Goal: Transaction & Acquisition: Purchase product/service

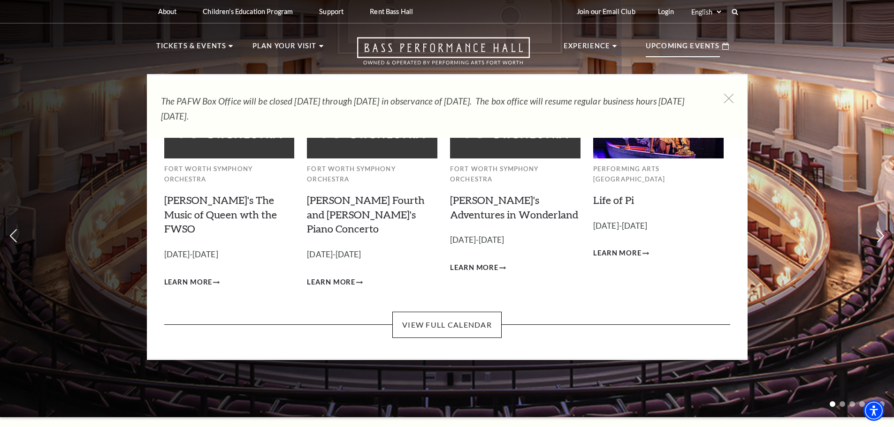
click at [701, 41] on p "Upcoming Events" at bounding box center [683, 48] width 74 height 17
click at [471, 312] on link "View Full Calendar" at bounding box center [446, 325] width 109 height 26
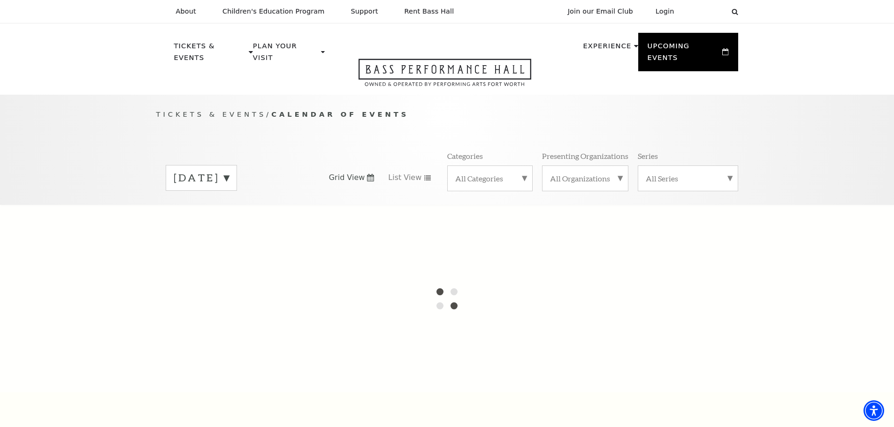
click at [229, 171] on label "August 2025" at bounding box center [201, 178] width 55 height 15
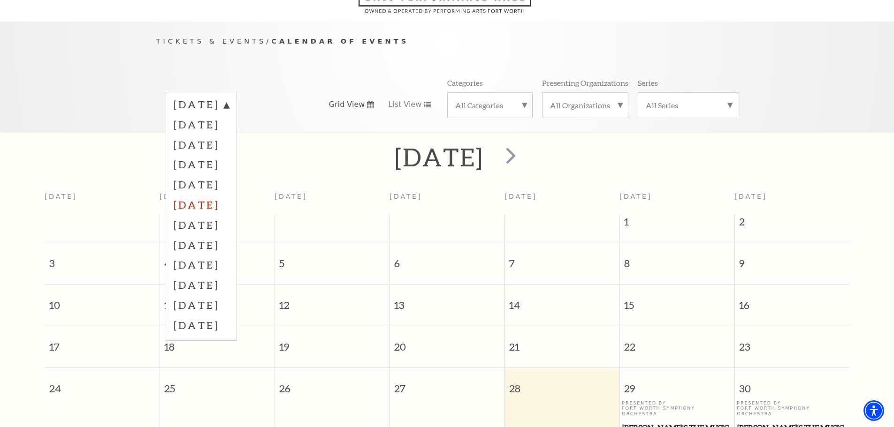
scroll to position [83, 0]
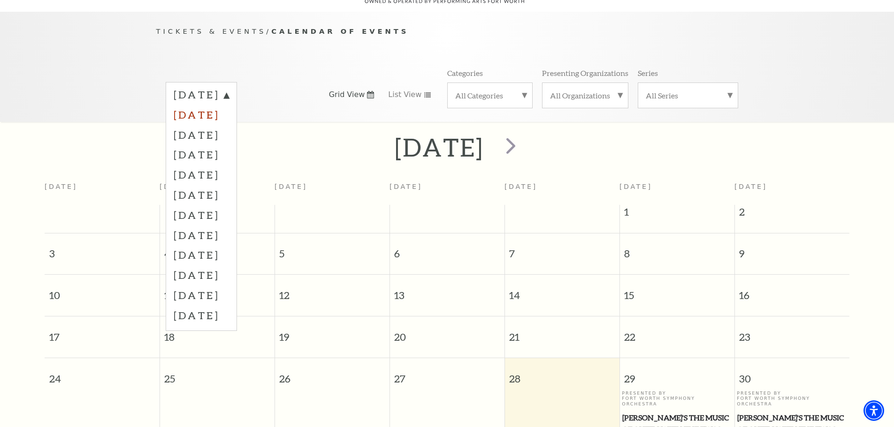
click at [229, 105] on label "September 2025" at bounding box center [201, 115] width 55 height 20
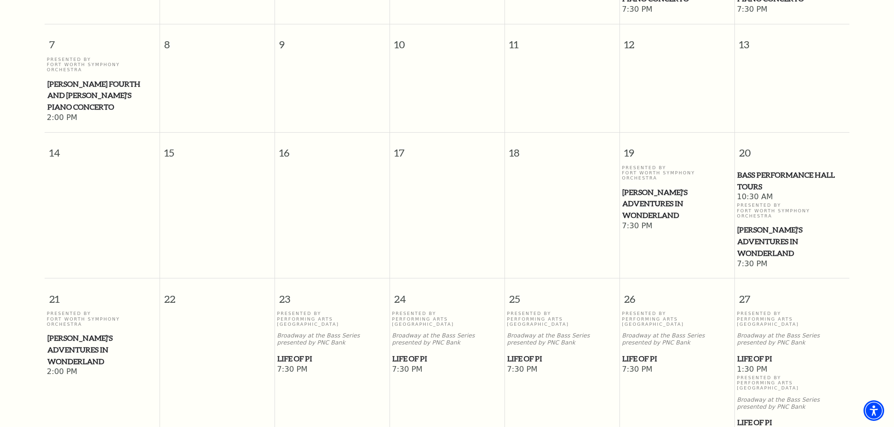
scroll to position [365, 0]
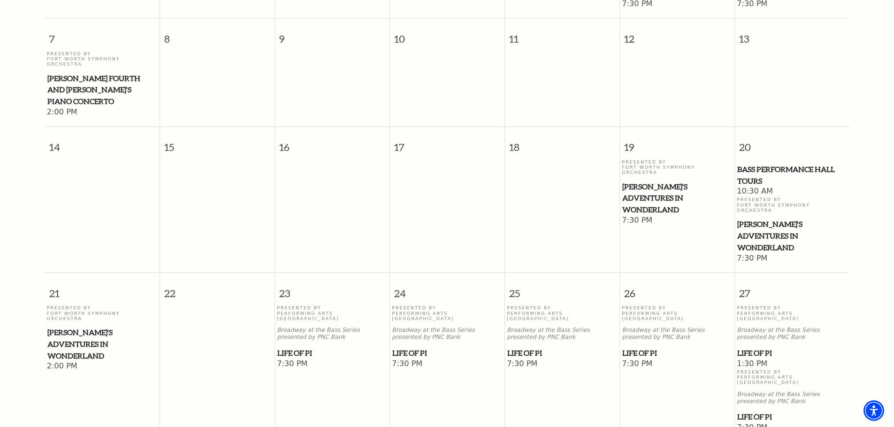
click at [754, 348] on span "Life of Pi" at bounding box center [791, 354] width 109 height 12
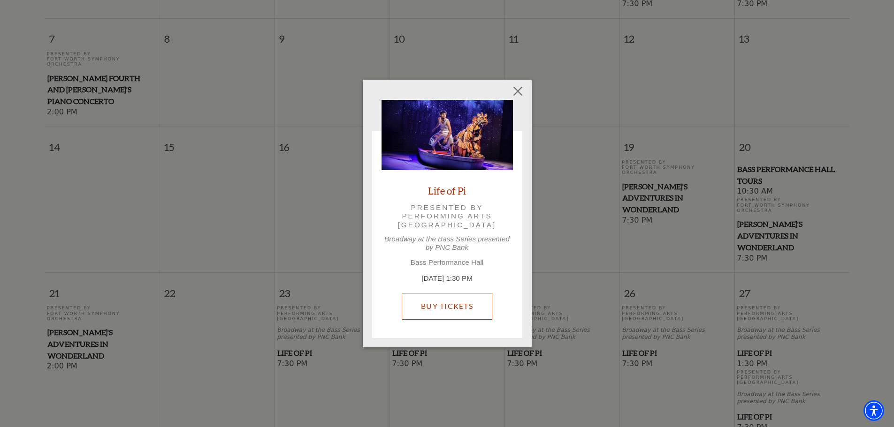
click at [473, 301] on link "Buy Tickets" at bounding box center [447, 306] width 91 height 26
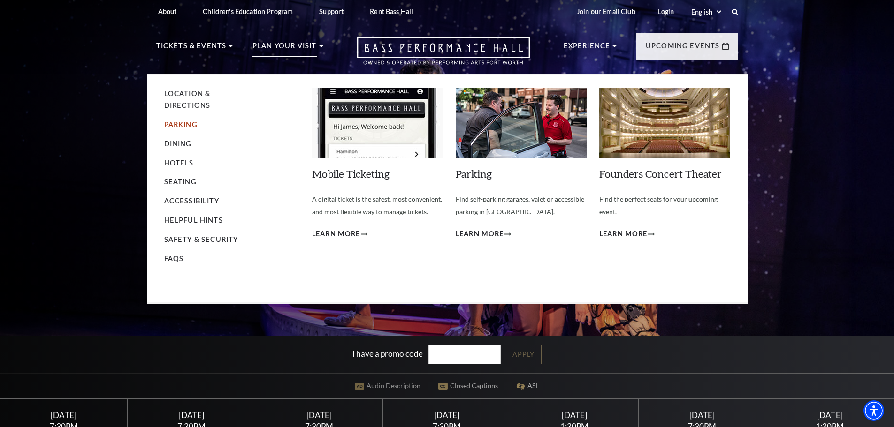
click at [187, 123] on link "Parking" at bounding box center [180, 125] width 33 height 8
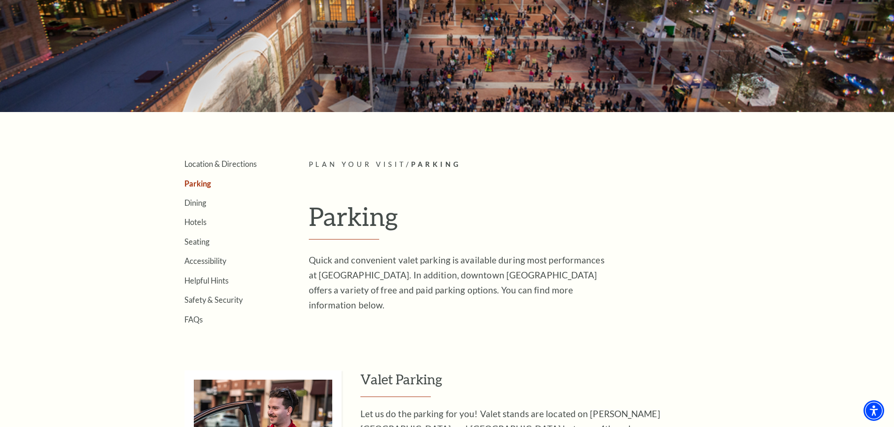
scroll to position [94, 0]
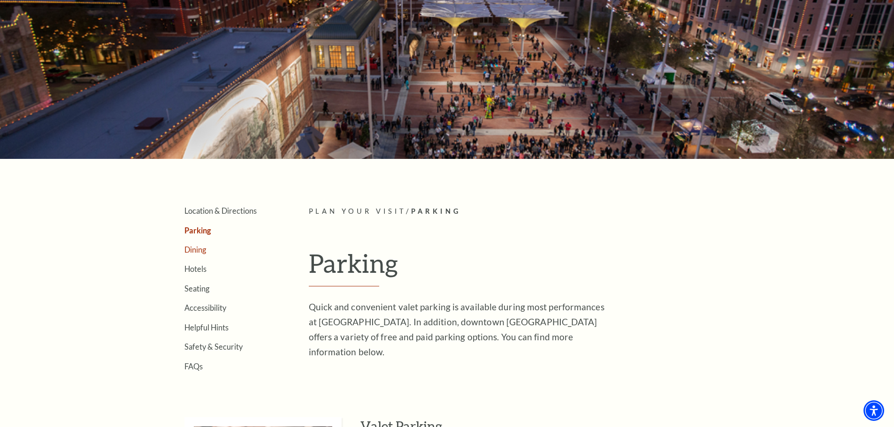
click at [193, 246] on link "Dining" at bounding box center [195, 249] width 22 height 9
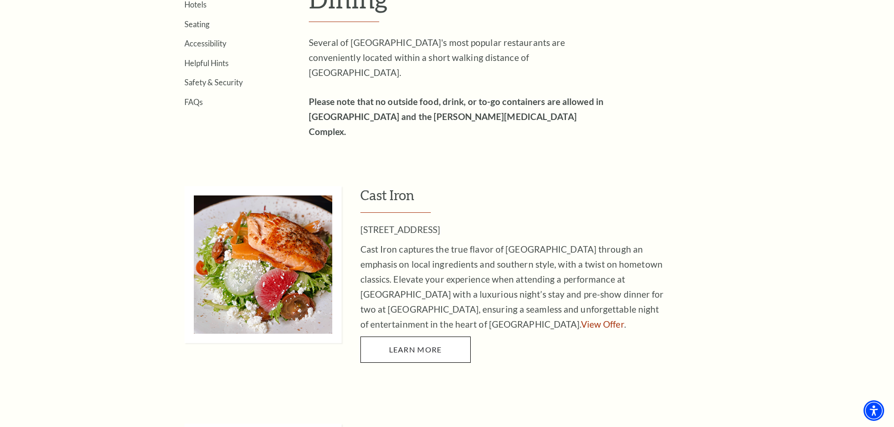
scroll to position [375, 0]
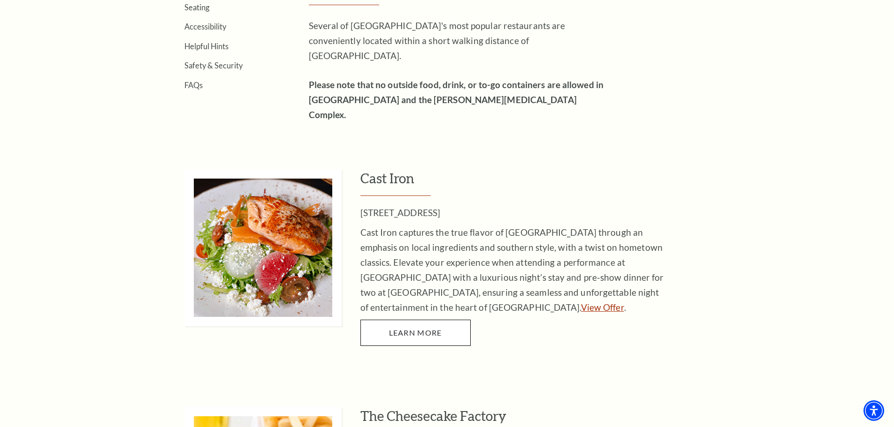
click at [581, 302] on link "View Offer" at bounding box center [602, 307] width 43 height 11
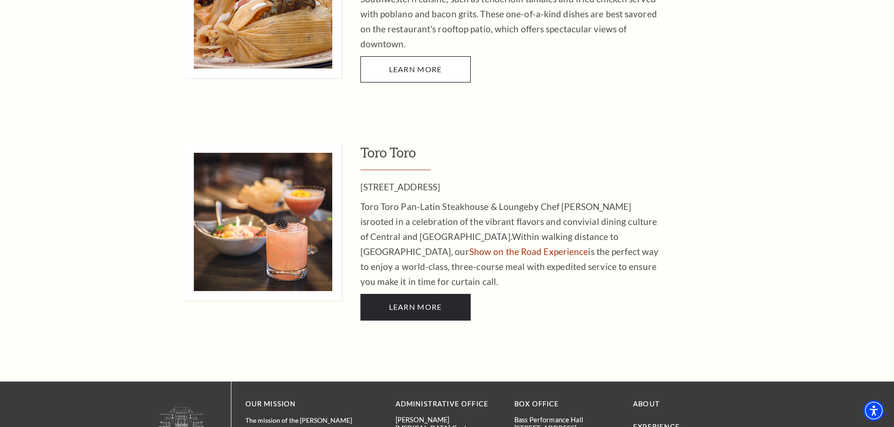
scroll to position [1971, 0]
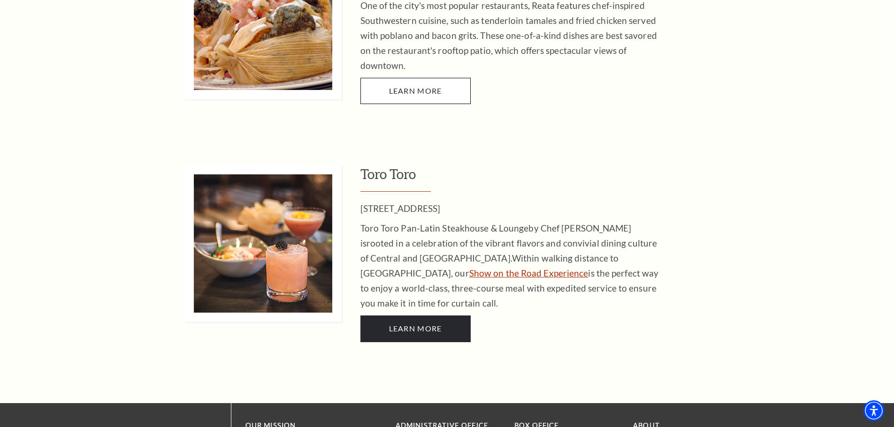
click at [588, 268] on link "Show on the Road Experience" at bounding box center [528, 273] width 119 height 11
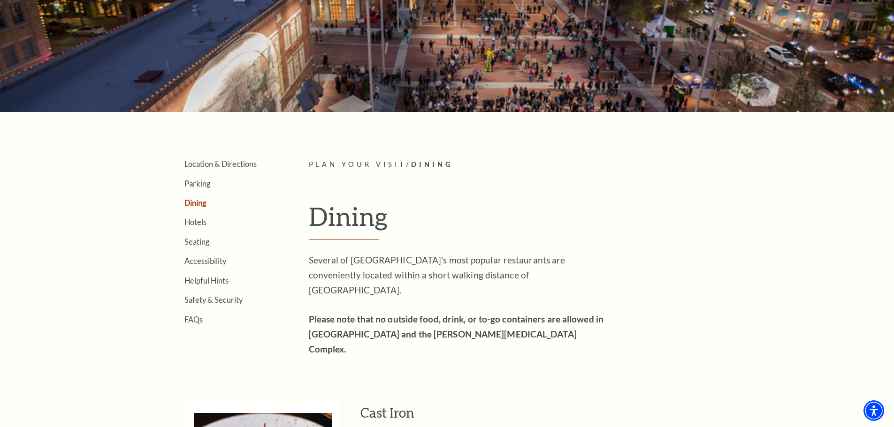
scroll to position [0, 0]
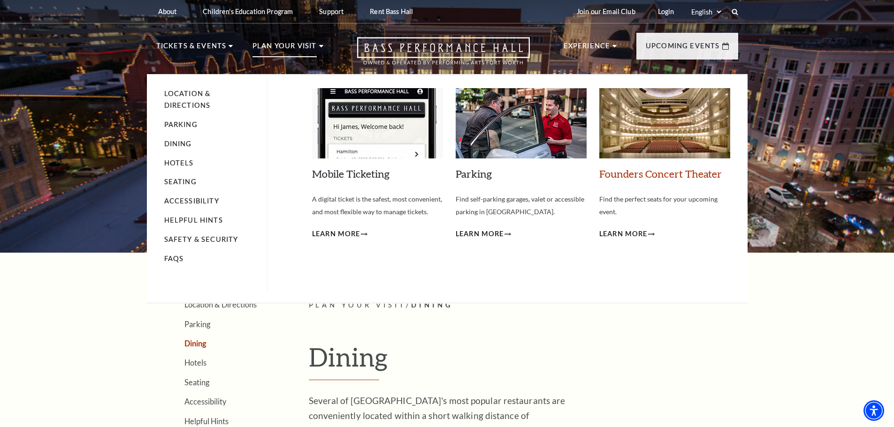
click at [642, 176] on link "Founders Concert Theater" at bounding box center [660, 174] width 122 height 13
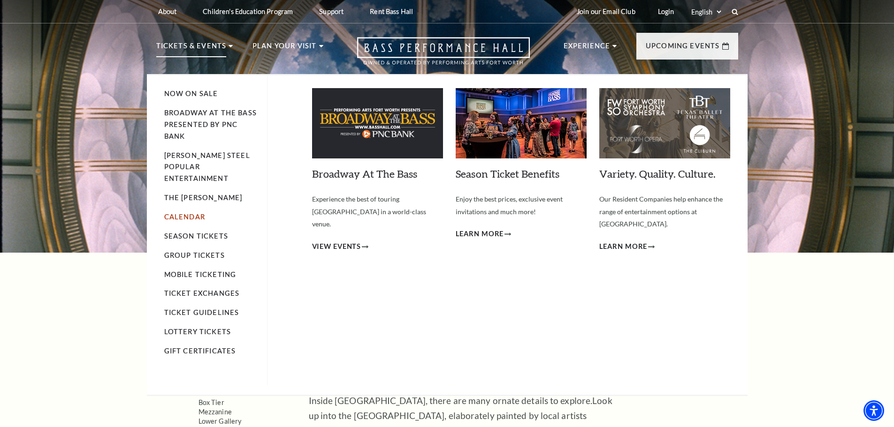
click at [188, 213] on link "Calendar" at bounding box center [184, 217] width 41 height 8
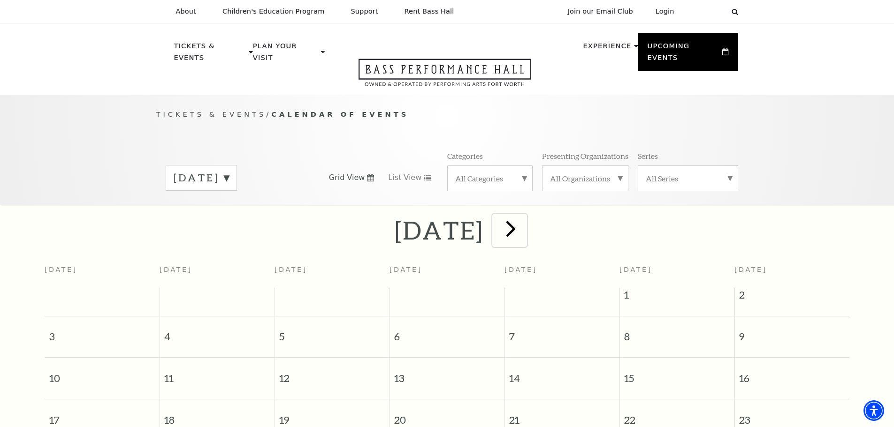
click at [524, 217] on span "next" at bounding box center [510, 228] width 27 height 27
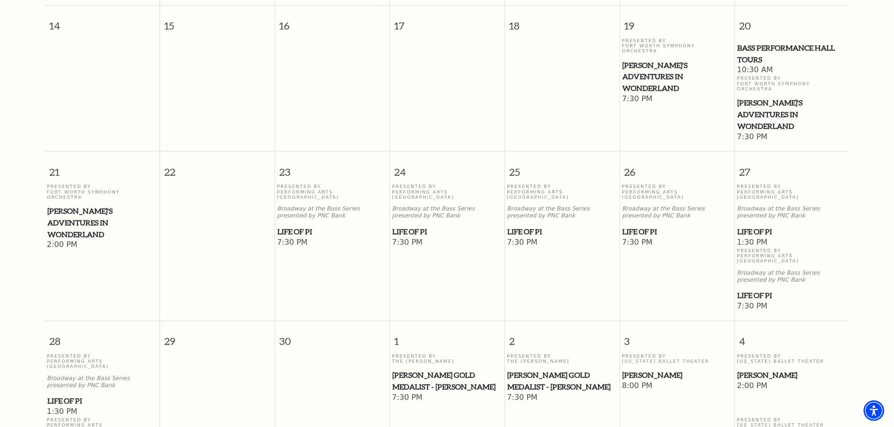
scroll to position [505, 0]
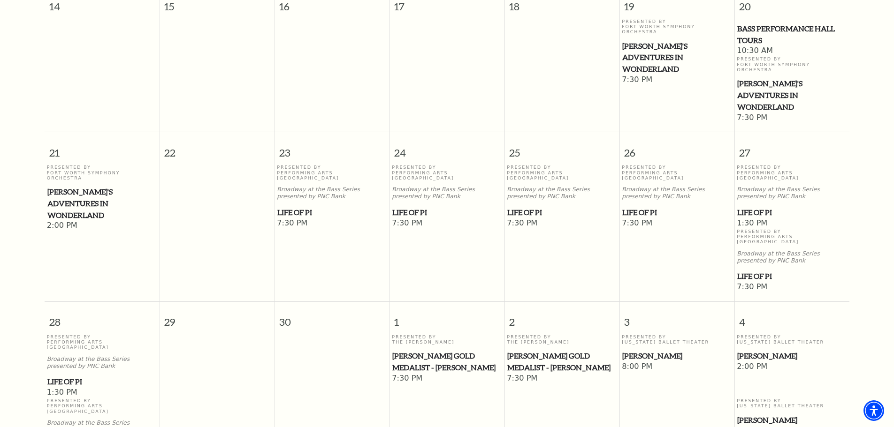
click at [645, 207] on span "Life of Pi" at bounding box center [676, 213] width 109 height 12
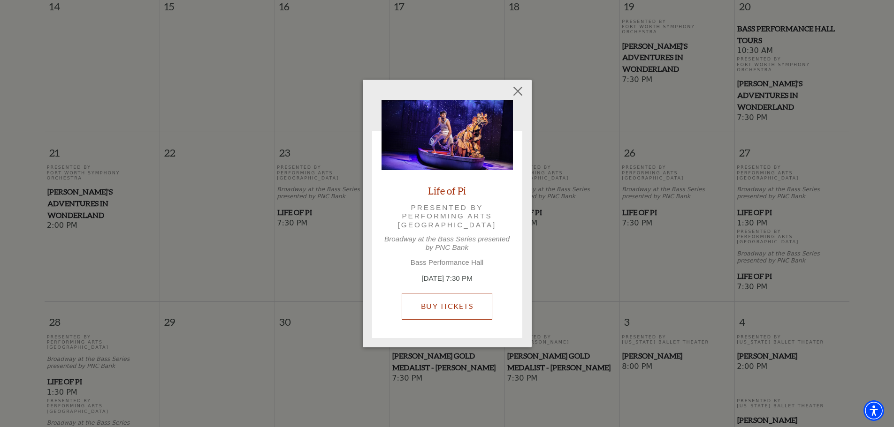
click at [466, 305] on link "Buy Tickets" at bounding box center [447, 306] width 91 height 26
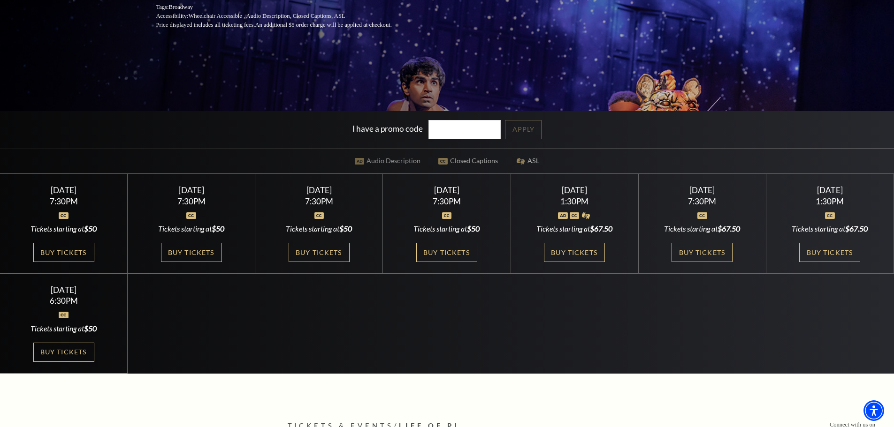
scroll to position [235, 0]
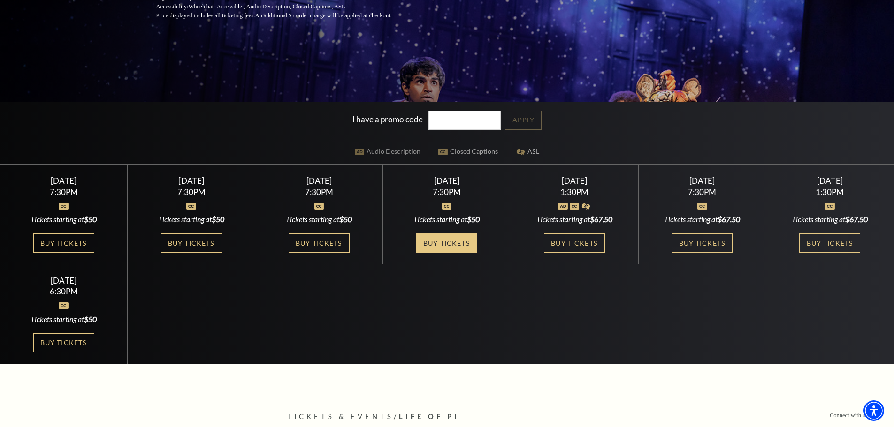
click at [454, 241] on link "Buy Tickets" at bounding box center [446, 243] width 61 height 19
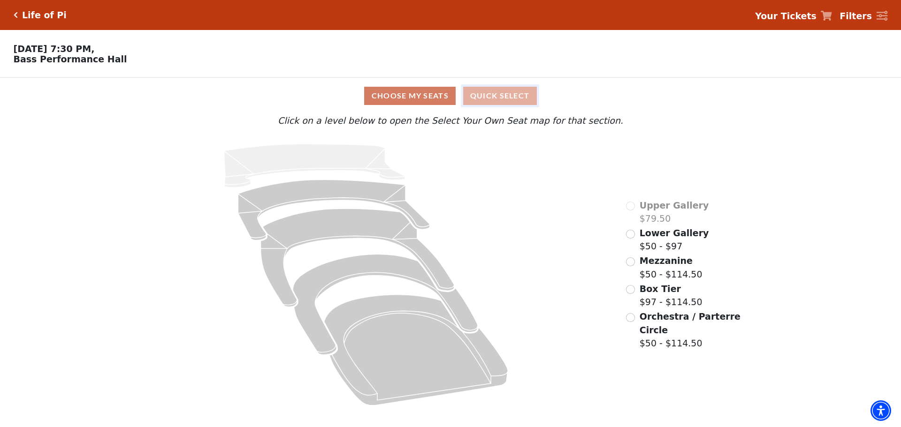
click at [496, 96] on button "Quick Select" at bounding box center [500, 96] width 74 height 18
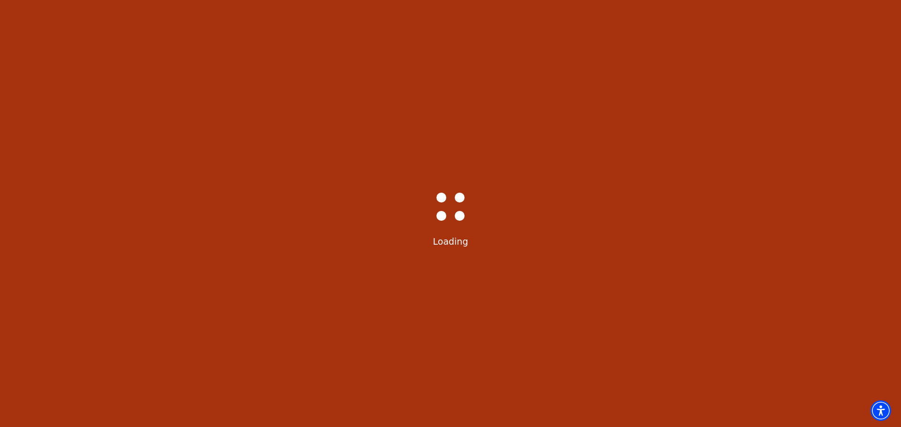
select select "6214"
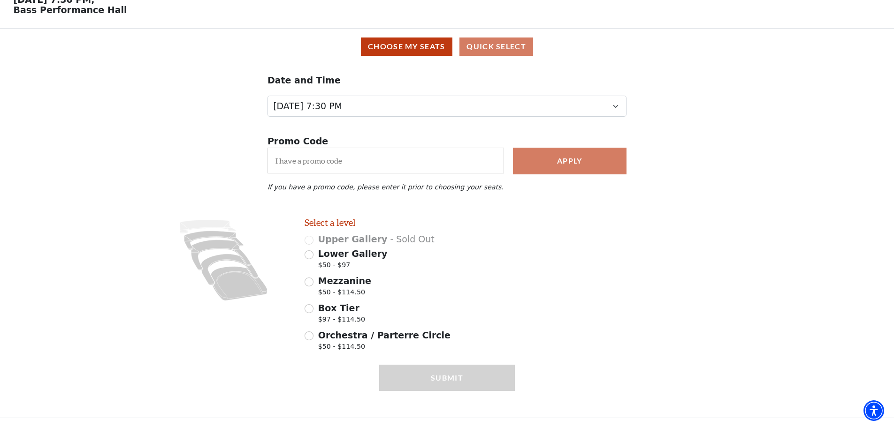
scroll to position [54, 0]
click at [310, 255] on input "Lower Gallery $50 - $97" at bounding box center [309, 255] width 9 height 9
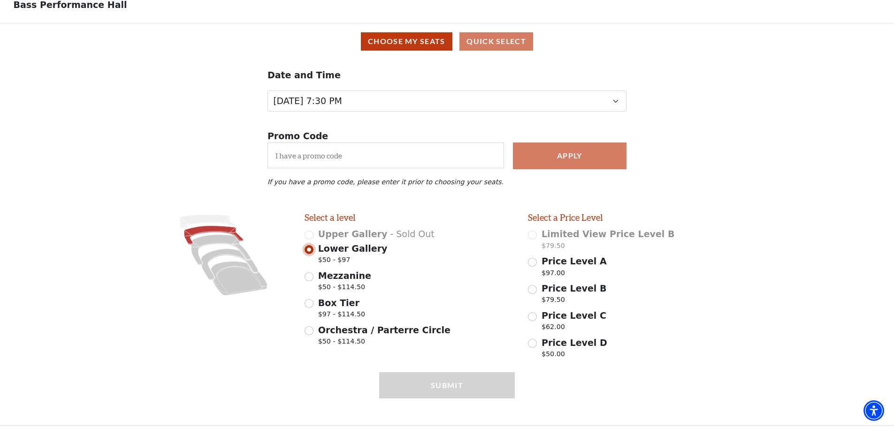
scroll to position [67, 0]
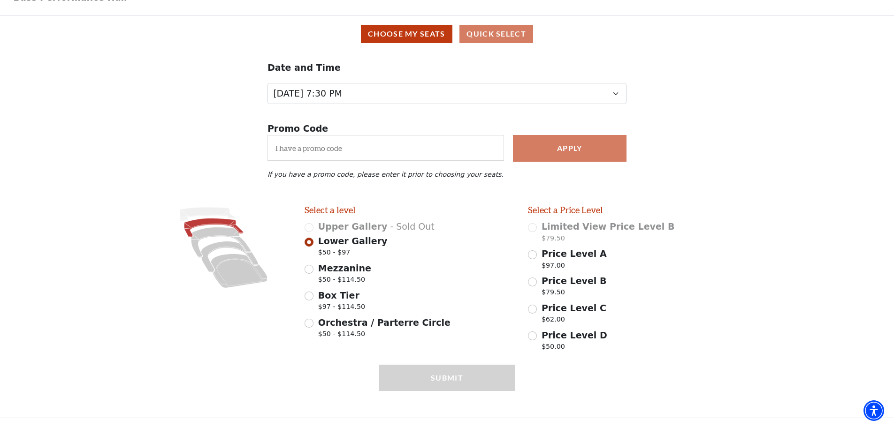
click at [534, 229] on div "Limited View Price Level B $79.50" at bounding box center [633, 233] width 210 height 26
click at [477, 381] on div "Submit" at bounding box center [447, 391] width 136 height 53
click at [455, 378] on div "Submit" at bounding box center [447, 391] width 136 height 53
click at [326, 241] on span "Lower Gallery" at bounding box center [352, 241] width 69 height 10
click at [313, 241] on input "Lower Gallery $50 - $97" at bounding box center [309, 242] width 9 height 9
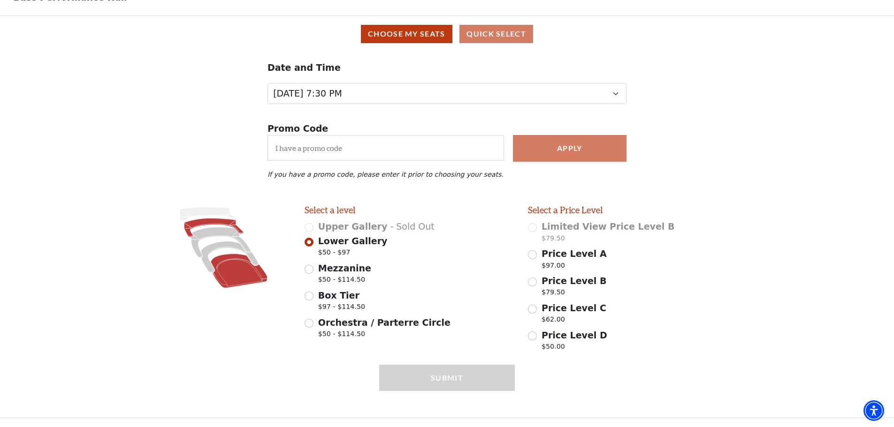
click at [248, 274] on icon at bounding box center [239, 271] width 57 height 34
radio input "false"
radio input "true"
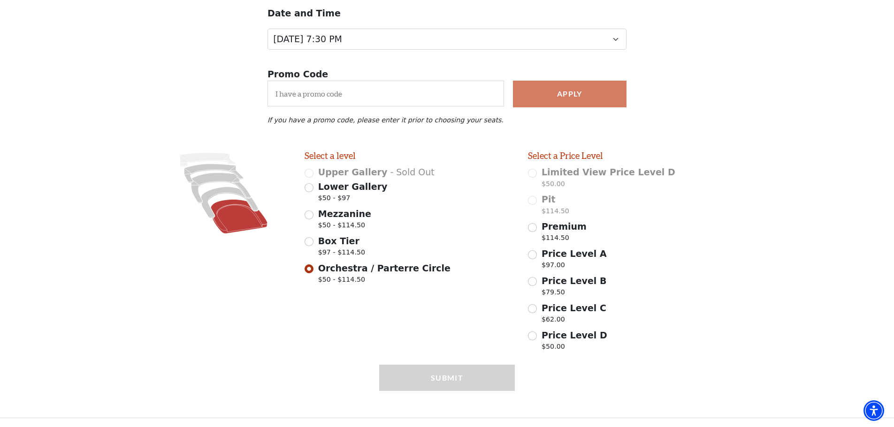
scroll to position [122, 0]
click at [307, 268] on input "Orchestra / Parterre Circle $50 - $114.50" at bounding box center [309, 269] width 9 height 9
click at [534, 174] on div "Limited View Price Level D $50.00" at bounding box center [633, 179] width 210 height 26
click at [478, 377] on div "Submit" at bounding box center [447, 391] width 136 height 53
click at [311, 186] on input "Lower Gallery $50 - $97" at bounding box center [309, 187] width 9 height 9
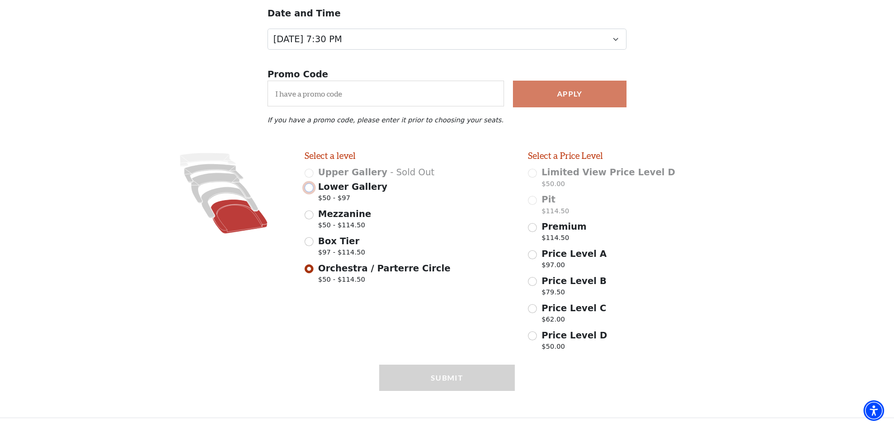
radio input "true"
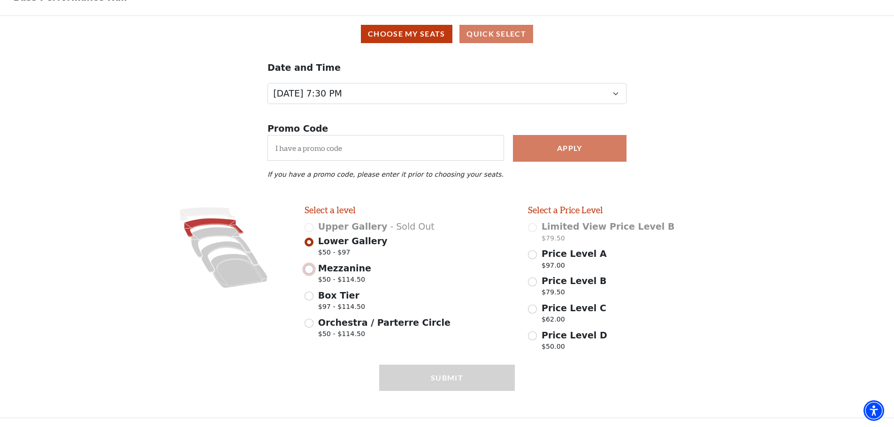
click at [312, 269] on input "Mezzanine $50 - $114.50" at bounding box center [309, 269] width 9 height 9
radio input "true"
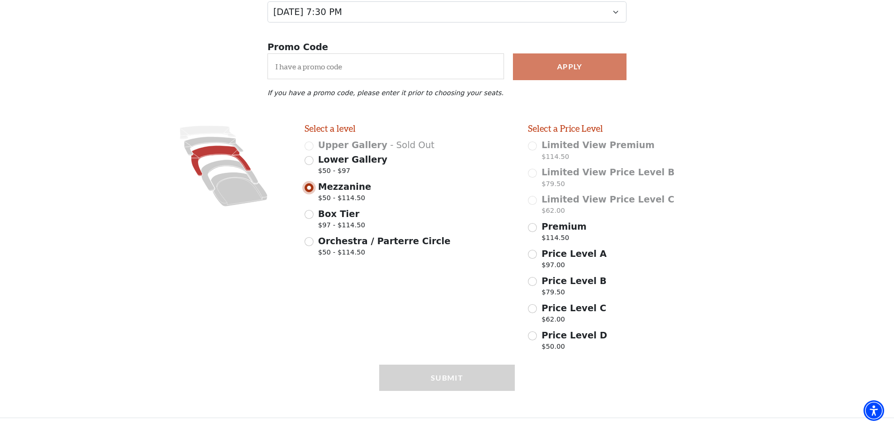
scroll to position [149, 0]
click at [310, 215] on input "Box Tier $97 - $114.50" at bounding box center [309, 214] width 9 height 9
radio input "true"
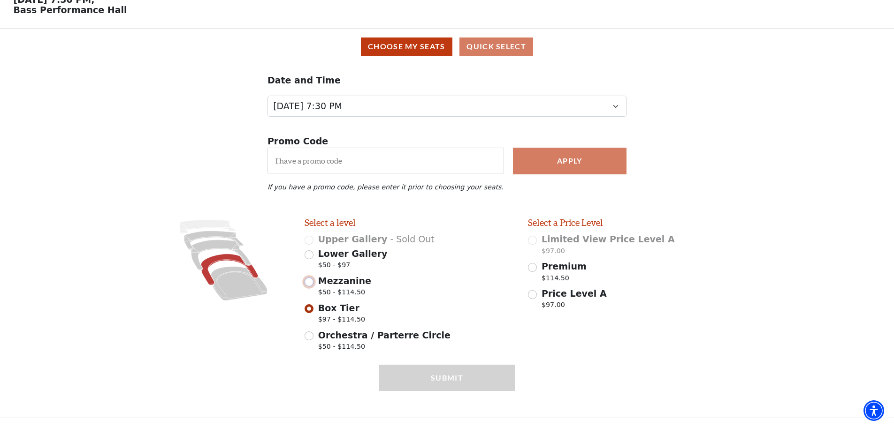
click at [310, 283] on input "Mezzanine $50 - $114.50" at bounding box center [309, 282] width 9 height 9
radio input "true"
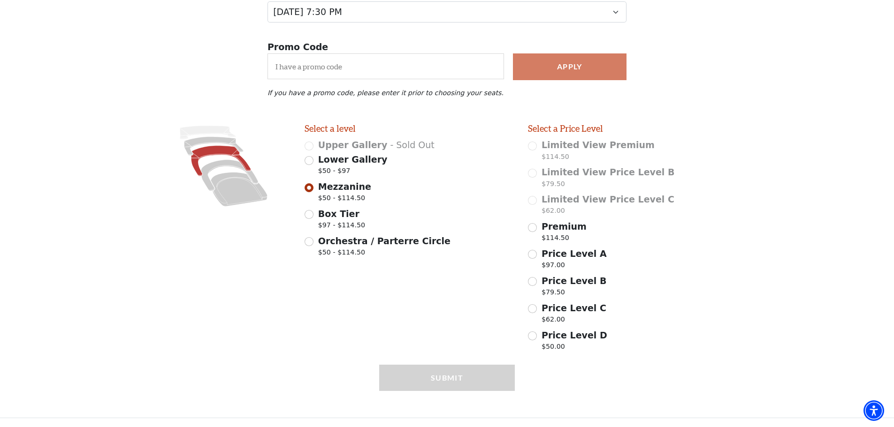
scroll to position [79, 0]
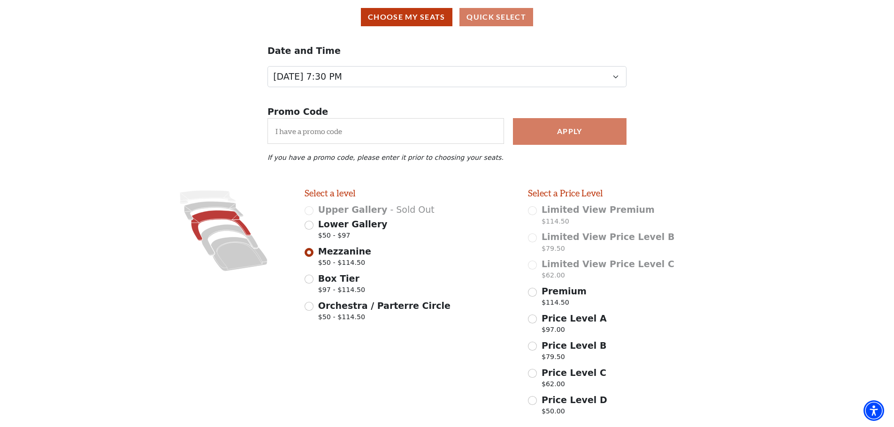
drag, startPoint x: 483, startPoint y: 265, endPoint x: 470, endPoint y: 261, distance: 13.7
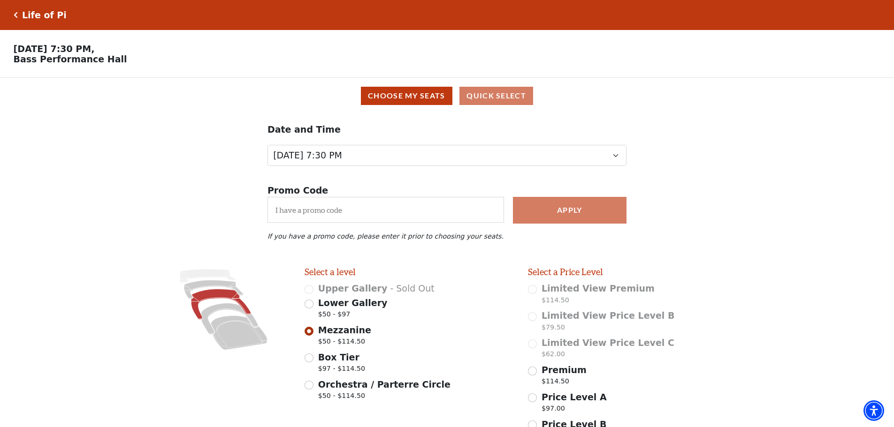
drag, startPoint x: 470, startPoint y: 261, endPoint x: 798, endPoint y: 162, distance: 342.6
click at [798, 162] on div "Date and Time [DATE] 7:30 PM [DATE] 7:30 PM [DATE] 7:30 PM [DATE] 7:30 PM [DATE…" at bounding box center [447, 144] width 894 height 61
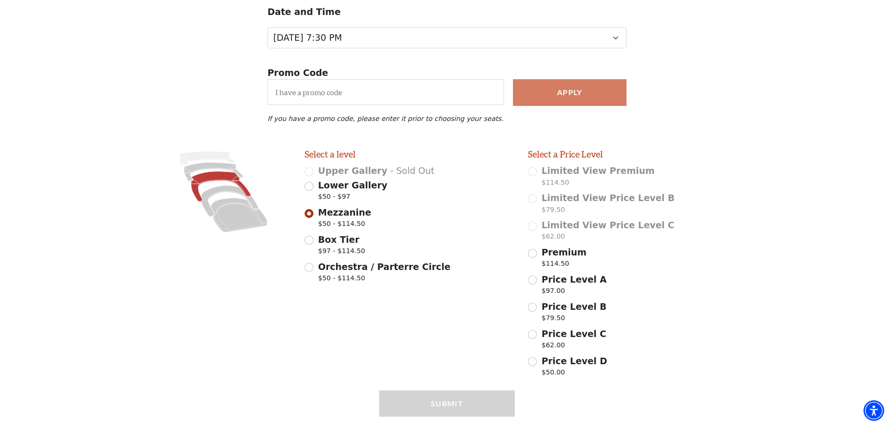
scroll to position [141, 0]
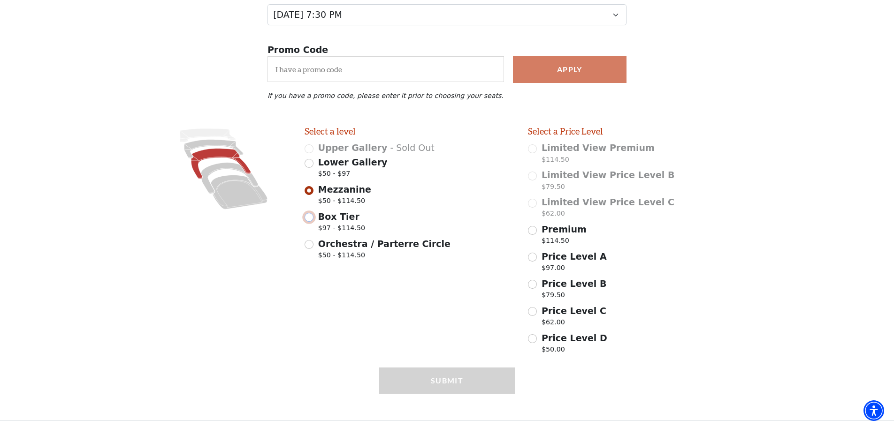
click at [308, 222] on input "Box Tier $97 - $114.50" at bounding box center [309, 217] width 9 height 9
radio input "true"
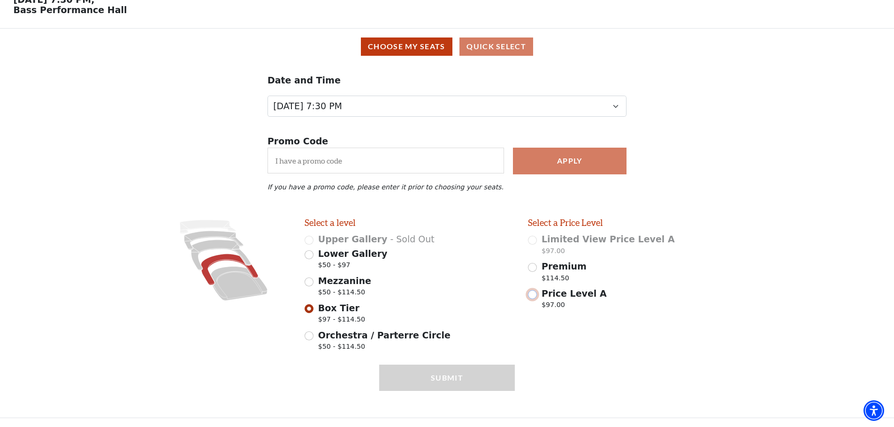
click at [534, 294] on input "Price Level A $97.00" at bounding box center [532, 294] width 9 height 9
radio input "true"
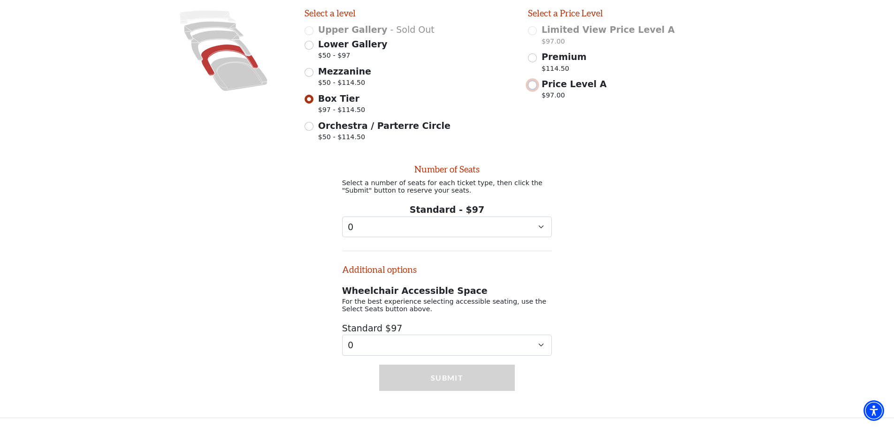
scroll to position [270, 0]
click at [539, 221] on select "0 1 2 3 4 5 6 7 8 9" at bounding box center [447, 227] width 210 height 21
select select "5"
click at [342, 217] on select "0 1 2 3 4 5 6 7 8 9" at bounding box center [447, 227] width 210 height 21
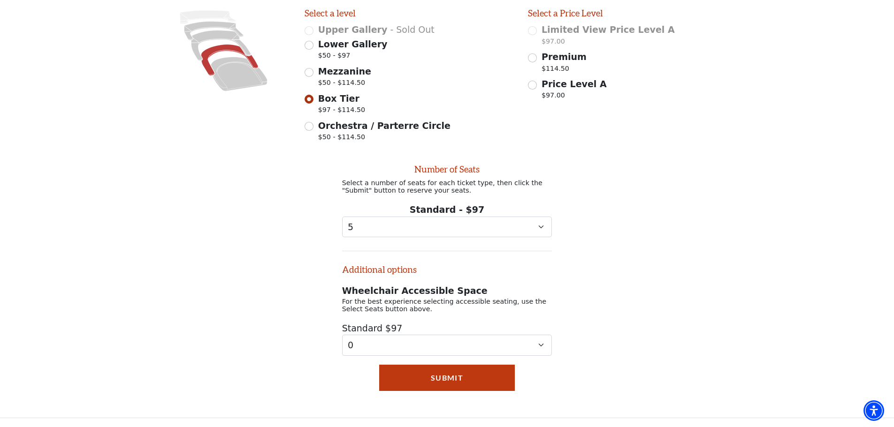
click at [642, 269] on div "Number of Seats Select a number of seats for each ticket type, then click the "…" at bounding box center [447, 251] width 894 height 210
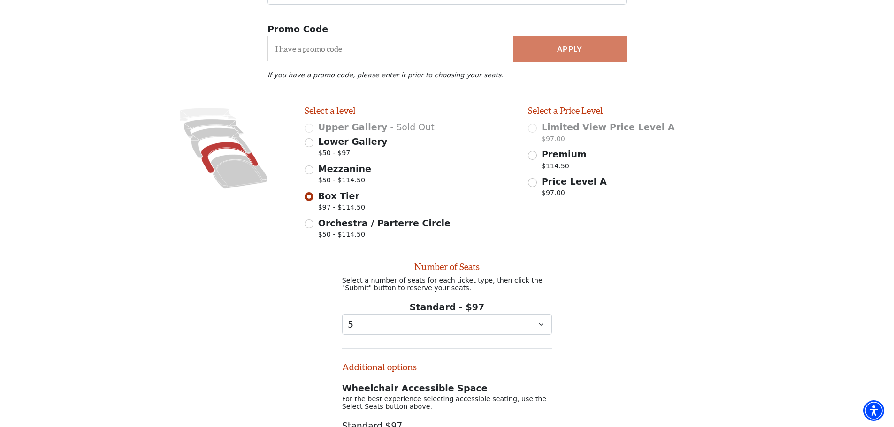
scroll to position [129, 0]
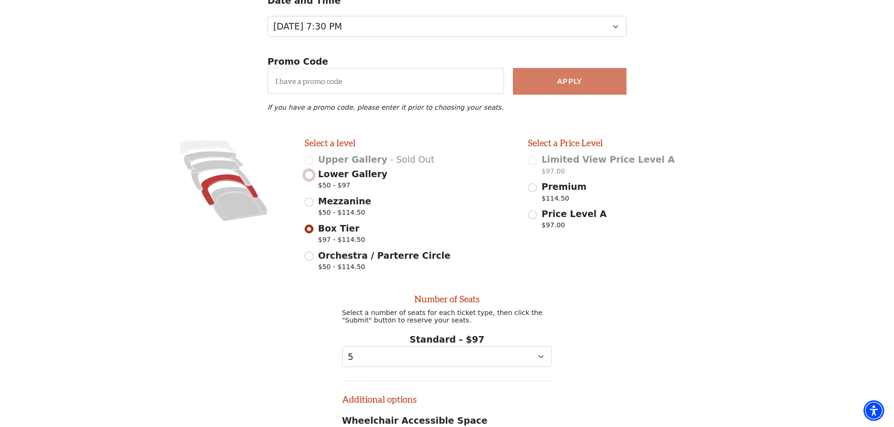
click at [307, 180] on input "Lower Gallery $50 - $97" at bounding box center [309, 175] width 9 height 9
radio input "true"
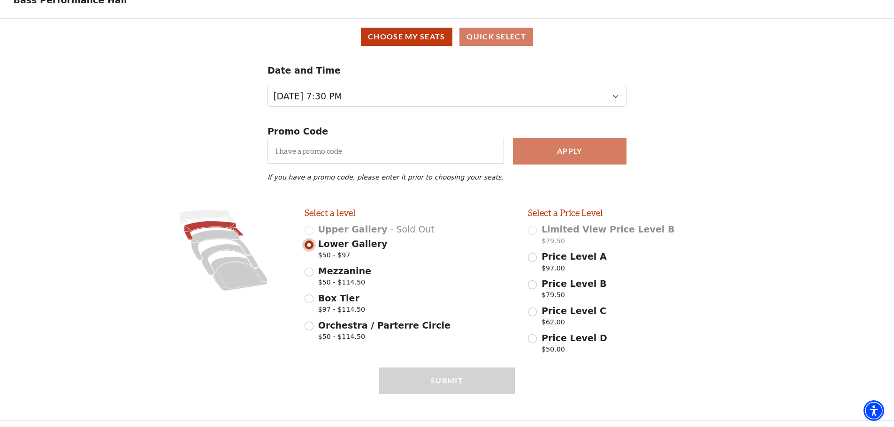
scroll to position [67, 0]
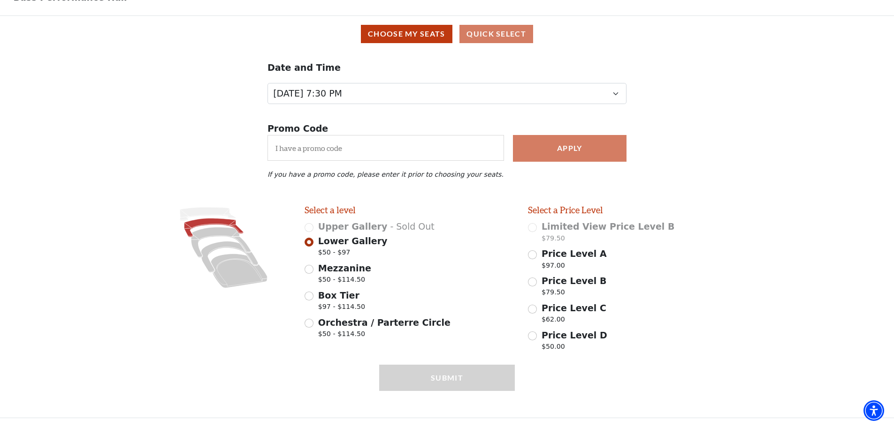
click at [488, 28] on div "Choose My Seats Quick Select" at bounding box center [447, 34] width 881 height 18
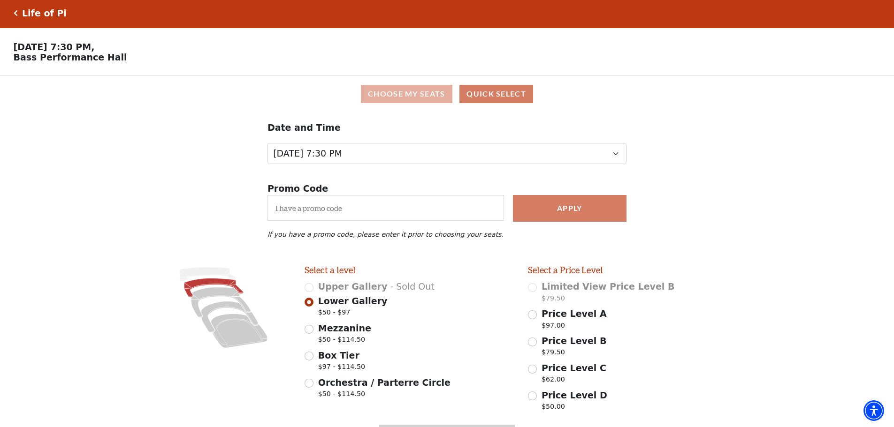
scroll to position [0, 0]
